Goal: Task Accomplishment & Management: Use online tool/utility

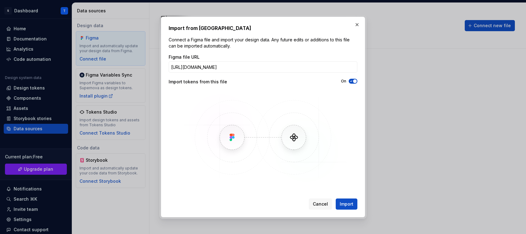
scroll to position [32, 0]
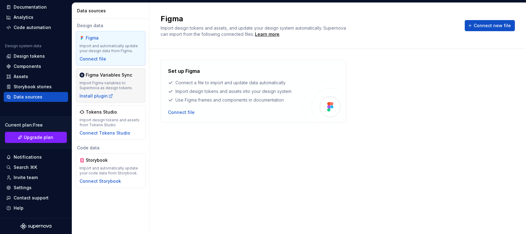
click at [107, 83] on div "Import Figma variables to Supernova as design tokens." at bounding box center [110, 86] width 62 height 10
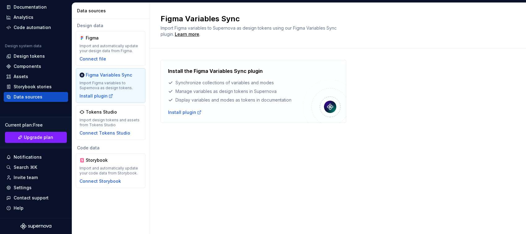
click at [33, 98] on div "Data sources" at bounding box center [28, 97] width 29 height 6
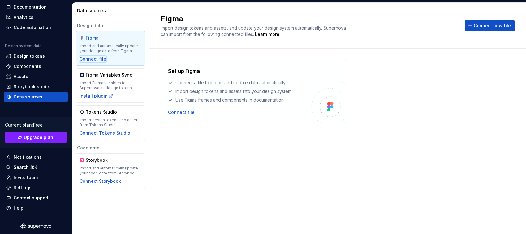
click at [86, 56] on div "Connect file" at bounding box center [92, 59] width 27 height 6
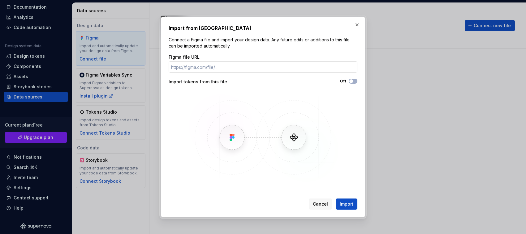
click at [192, 66] on input "Figma file URL" at bounding box center [263, 67] width 189 height 11
click at [309, 68] on input "[URL][DOMAIN_NAME]" at bounding box center [263, 67] width 189 height 11
drag, startPoint x: 291, startPoint y: 66, endPoint x: 376, endPoint y: 64, distance: 85.0
click at [376, 64] on div "Import from Figma Connect a Figma file and import your design data. Any future …" at bounding box center [263, 117] width 526 height 234
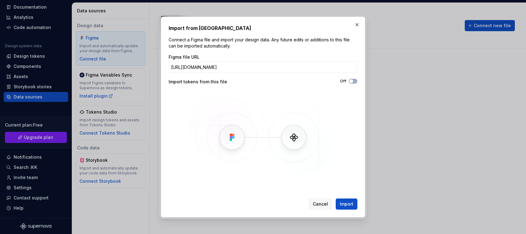
scroll to position [0, 1]
click at [335, 199] on button "Import" at bounding box center [346, 204] width 22 height 11
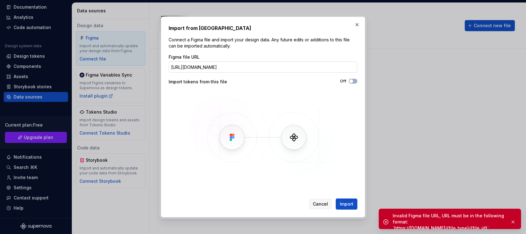
click at [292, 67] on input "[URL][DOMAIN_NAME]" at bounding box center [263, 67] width 189 height 11
drag, startPoint x: 292, startPoint y: 67, endPoint x: 363, endPoint y: 66, distance: 71.1
click at [363, 66] on div "Import from Figma Connect a Figma file and import your design data. Any future …" at bounding box center [263, 117] width 204 height 201
click at [346, 203] on span "Import" at bounding box center [346, 204] width 14 height 6
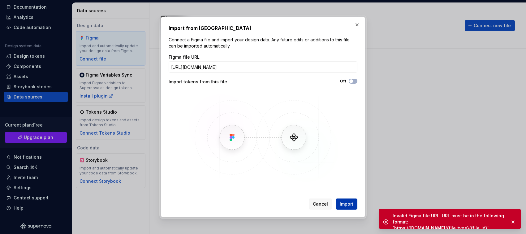
click at [351, 203] on span "Import" at bounding box center [346, 204] width 14 height 6
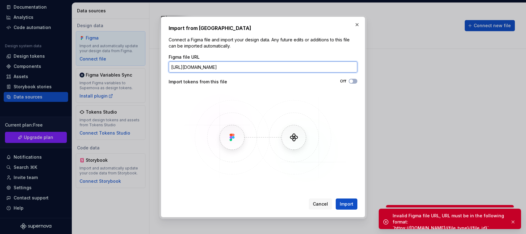
click at [356, 66] on input "[URL][DOMAIN_NAME]" at bounding box center [263, 67] width 189 height 11
drag, startPoint x: 169, startPoint y: 67, endPoint x: 493, endPoint y: 59, distance: 324.7
click at [493, 59] on div "Import from Figma Connect a Figma file and import your design data. Any future …" at bounding box center [263, 117] width 526 height 234
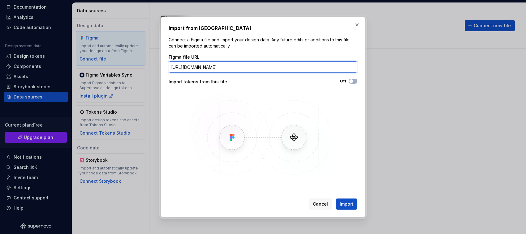
scroll to position [0, 0]
paste input "fil"
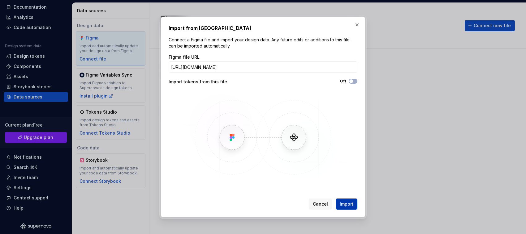
click at [342, 204] on span "Import" at bounding box center [346, 204] width 14 height 6
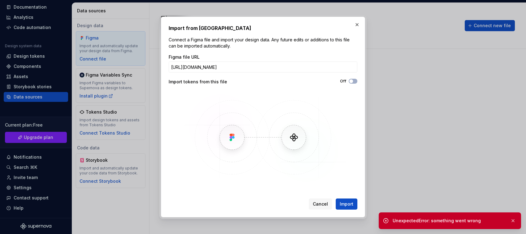
click at [421, 218] on div "UnexpectedError: something went wrong" at bounding box center [448, 221] width 113 height 6
click at [311, 67] on input "[URL][DOMAIN_NAME]" at bounding box center [263, 67] width 189 height 11
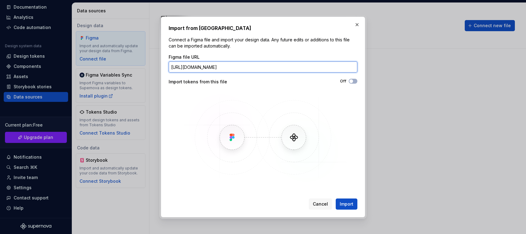
click at [226, 66] on input "[URL][DOMAIN_NAME]" at bounding box center [263, 67] width 189 height 11
paste input "make/LOkb5L9ZrNpieBENmeC0Gd/Interactive-Patient-Dashboard?t=ulUh1s46LdOUNUDM-1"
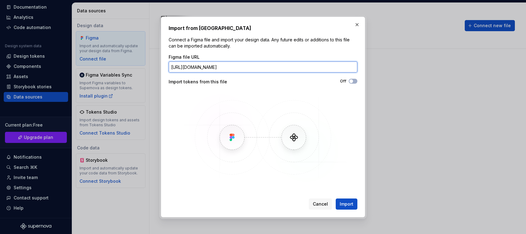
click at [220, 67] on input "[URL][DOMAIN_NAME]" at bounding box center [263, 67] width 189 height 11
type input "[URL][DOMAIN_NAME]"
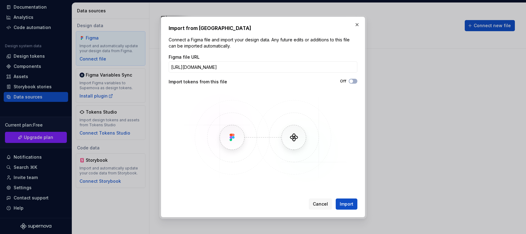
scroll to position [0, 0]
